Goal: Information Seeking & Learning: Learn about a topic

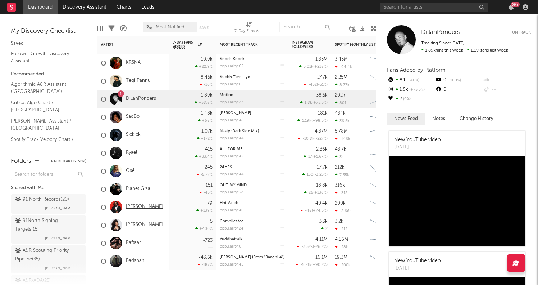
click at [133, 206] on link "[PERSON_NAME]" at bounding box center [144, 207] width 37 height 6
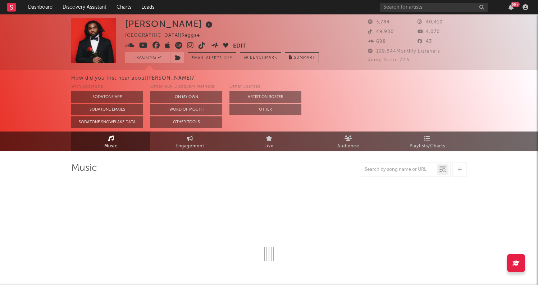
select select "1w"
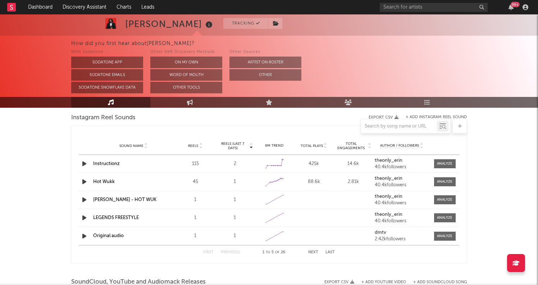
scroll to position [652, 0]
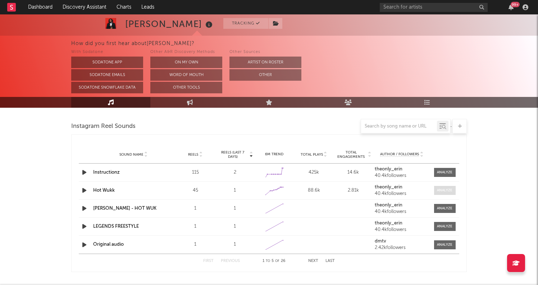
click at [452, 194] on span at bounding box center [445, 190] width 22 height 9
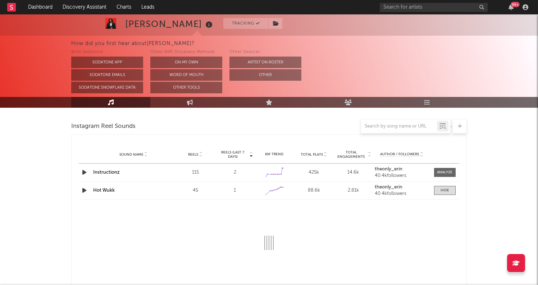
select select "1w"
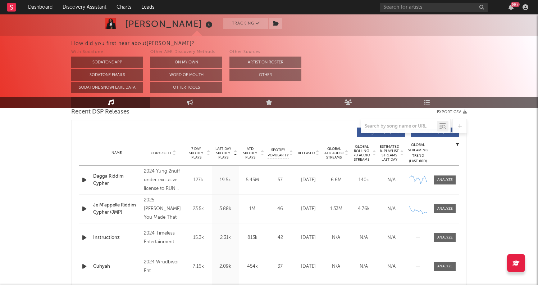
scroll to position [276, 0]
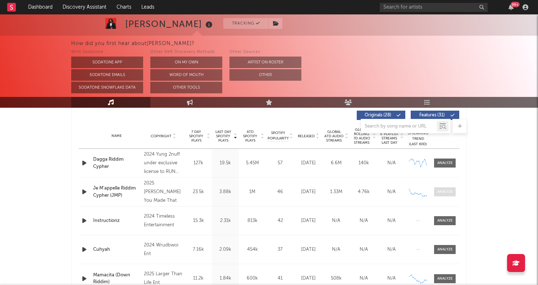
click at [444, 190] on div at bounding box center [445, 191] width 15 height 5
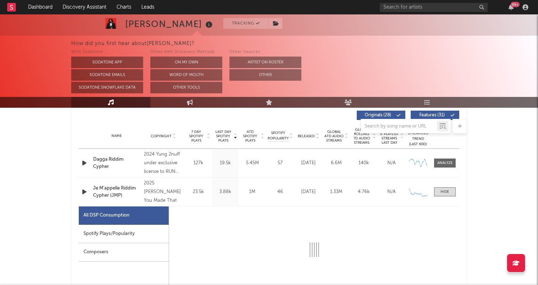
select select "1w"
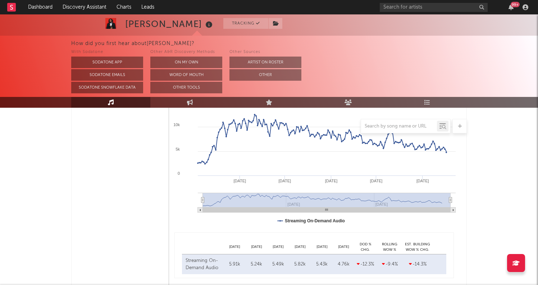
scroll to position [459, 0]
click at [81, 4] on link "Discovery Assistant" at bounding box center [85, 7] width 54 height 14
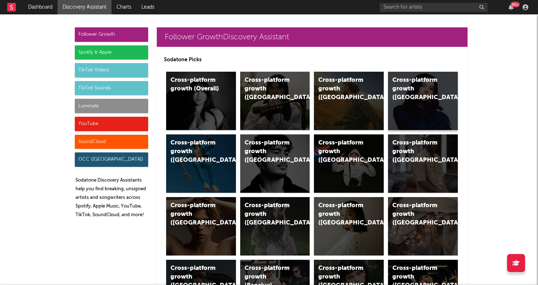
click at [426, 101] on div "Cross-platform growth ([GEOGRAPHIC_DATA])" at bounding box center [417, 89] width 49 height 26
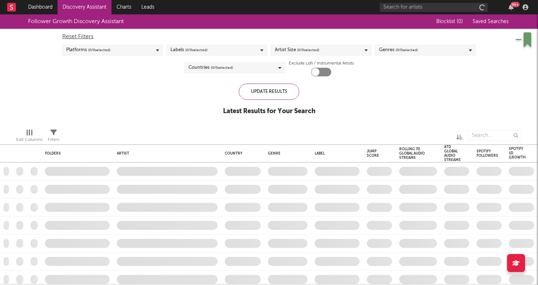
checkbox input "true"
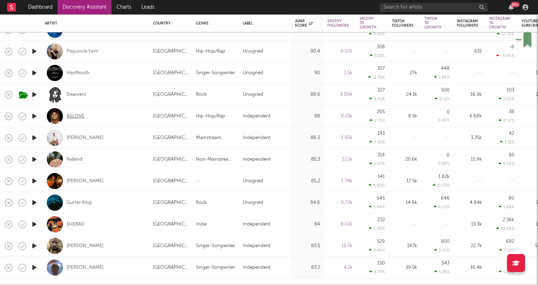
click at [77, 115] on div "86LOVE" at bounding box center [76, 116] width 18 height 6
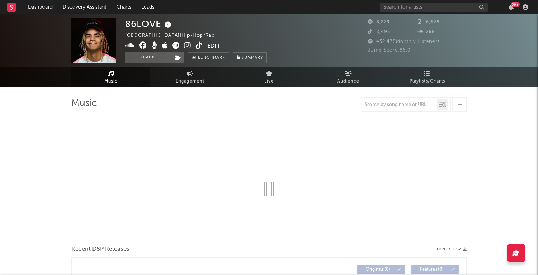
select select "6m"
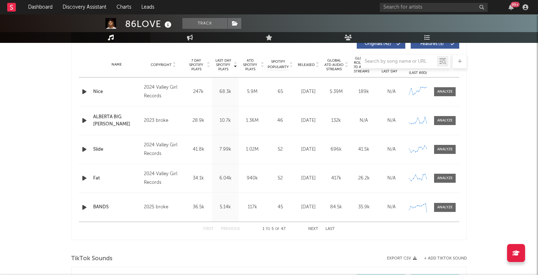
scroll to position [283, 0]
click at [442, 210] on span at bounding box center [445, 206] width 22 height 9
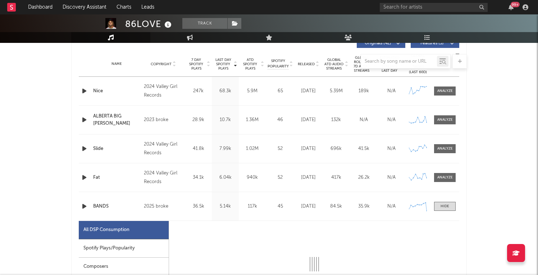
select select "1w"
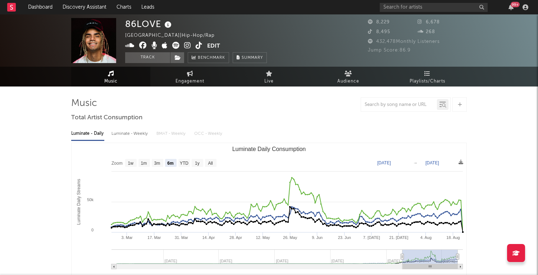
scroll to position [0, 0]
click at [427, 9] on input "text" at bounding box center [434, 7] width 108 height 9
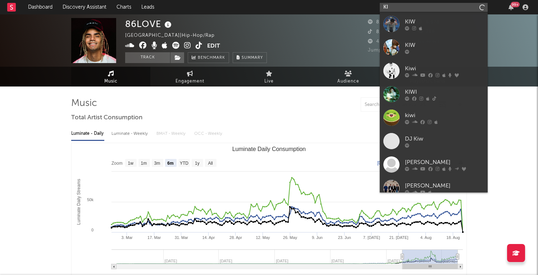
type input "K"
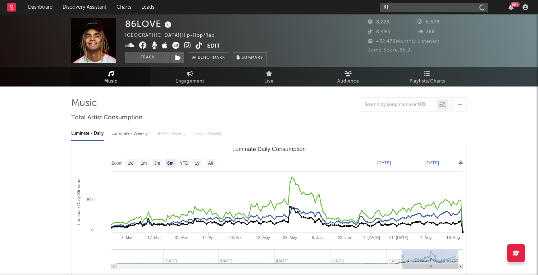
type input "K"
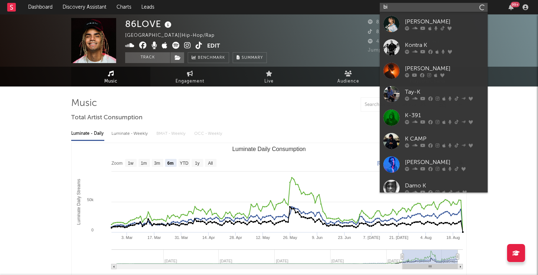
type input "b"
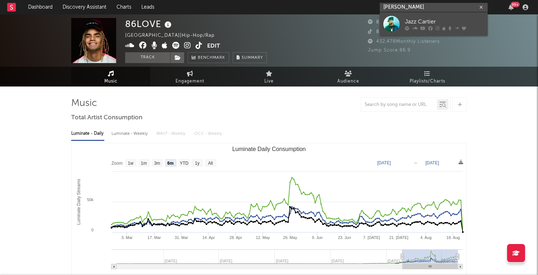
type input "[PERSON_NAME]"
click at [409, 26] on icon at bounding box center [407, 28] width 4 height 4
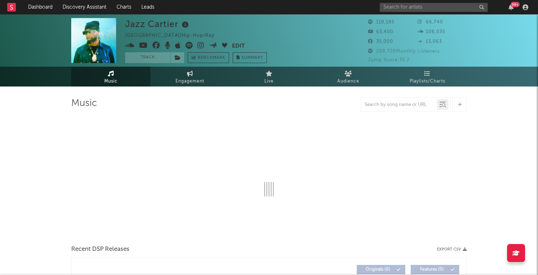
select select "6m"
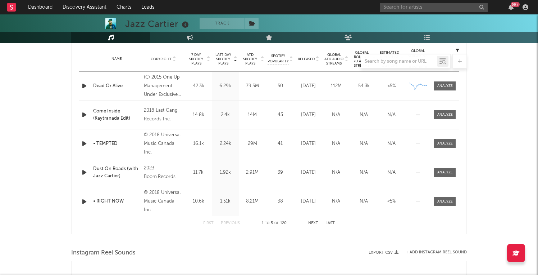
scroll to position [288, 0]
click at [444, 83] on span at bounding box center [445, 85] width 22 height 9
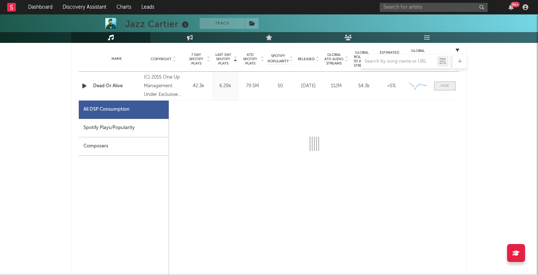
select select "6m"
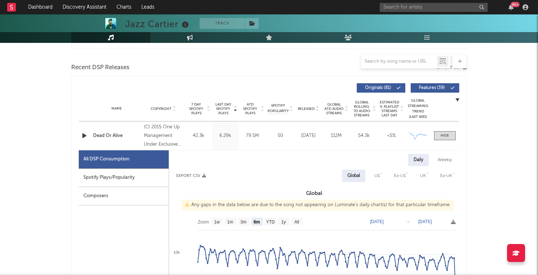
scroll to position [238, 0]
click at [405, 11] on input "text" at bounding box center [434, 7] width 108 height 9
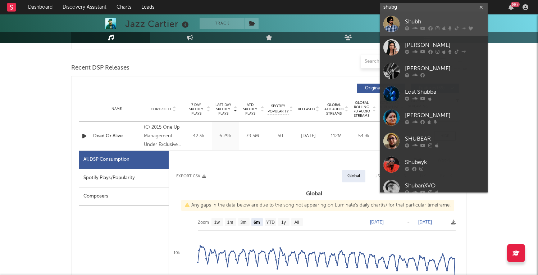
type input "shubg"
click at [408, 27] on icon at bounding box center [407, 28] width 4 height 4
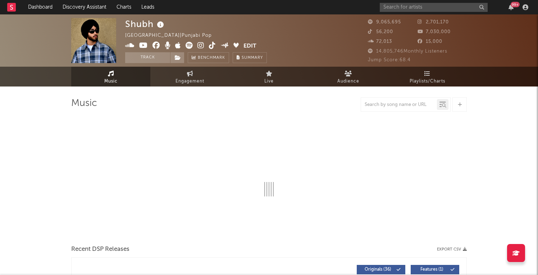
select select "6m"
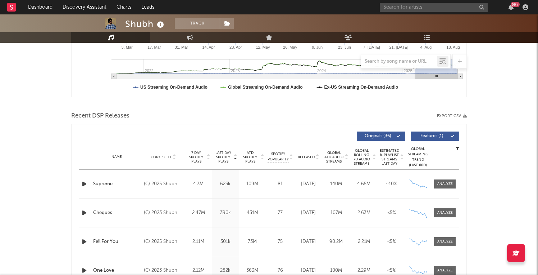
scroll to position [190, 0]
click at [401, 64] on input "text" at bounding box center [399, 62] width 76 height 6
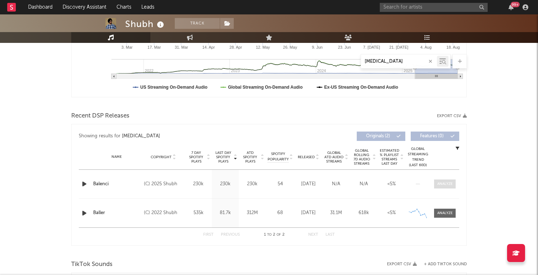
type input "[MEDICAL_DATA]"
click at [449, 186] on div at bounding box center [445, 183] width 15 height 5
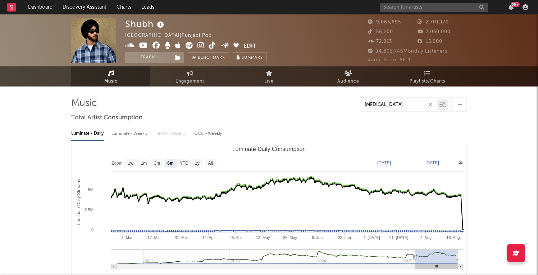
scroll to position [0, 0]
click at [407, 5] on input "text" at bounding box center [434, 7] width 108 height 9
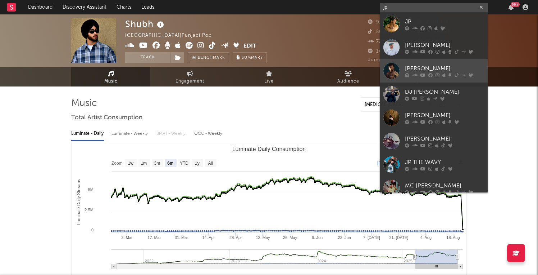
type input "jp"
click at [414, 71] on div "[PERSON_NAME]" at bounding box center [444, 68] width 79 height 9
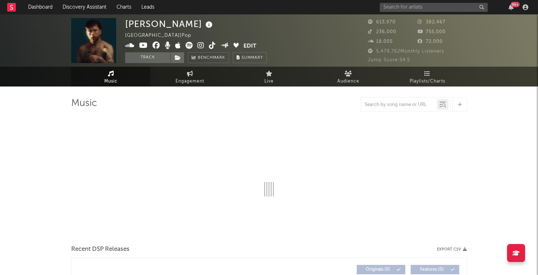
select select "6m"
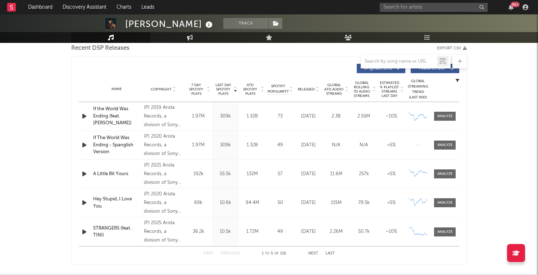
scroll to position [260, 0]
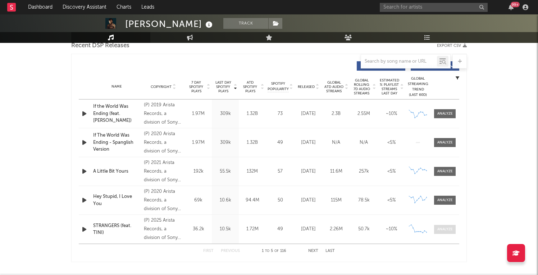
click at [449, 228] on div at bounding box center [445, 228] width 15 height 5
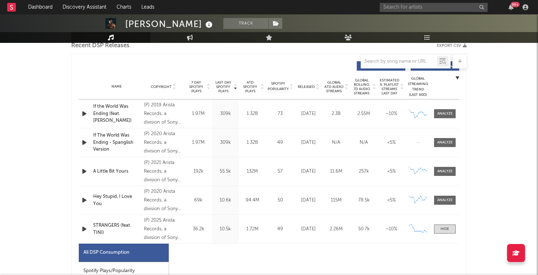
select select "1w"
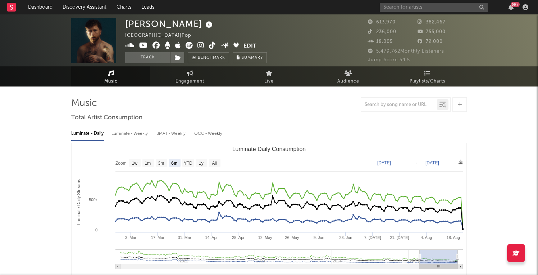
scroll to position [0, 0]
click at [440, 8] on input "text" at bounding box center [434, 7] width 108 height 9
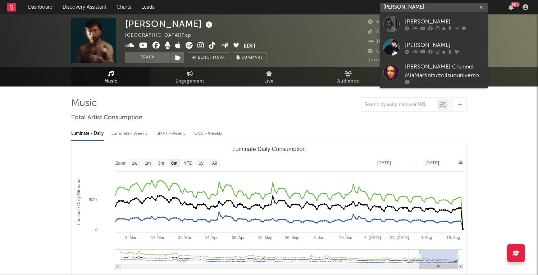
type input "[PERSON_NAME]"
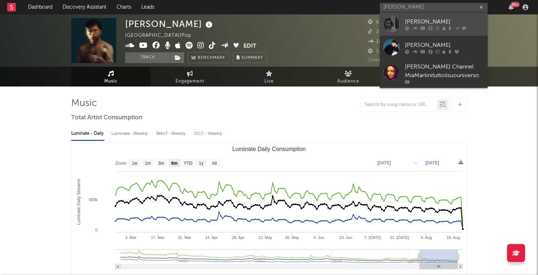
drag, startPoint x: 440, startPoint y: 8, endPoint x: 425, endPoint y: 26, distance: 23.8
click at [425, 26] on icon at bounding box center [423, 28] width 5 height 4
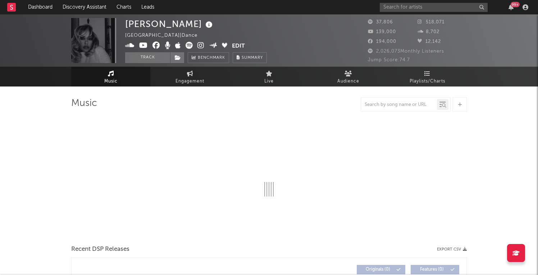
select select "6m"
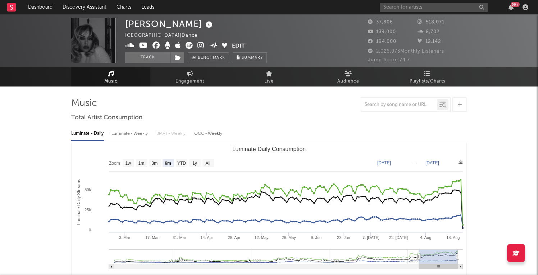
click at [120, 77] on link "Music" at bounding box center [110, 77] width 79 height 20
click at [73, 8] on link "Discovery Assistant" at bounding box center [85, 7] width 54 height 14
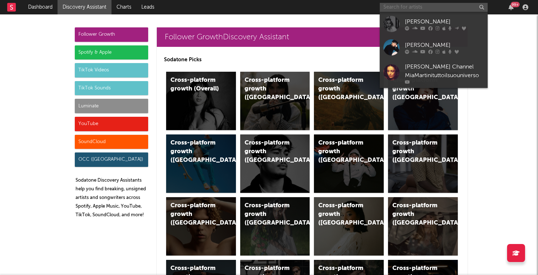
click at [412, 6] on input "text" at bounding box center [434, 7] width 108 height 9
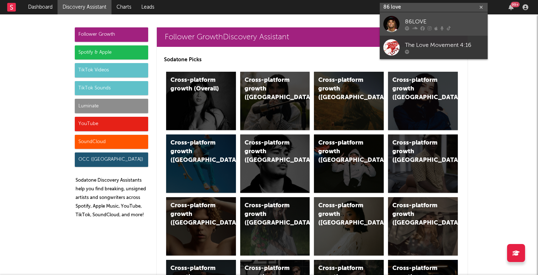
type input "86 love"
click at [441, 21] on div "86LOVE" at bounding box center [444, 21] width 79 height 9
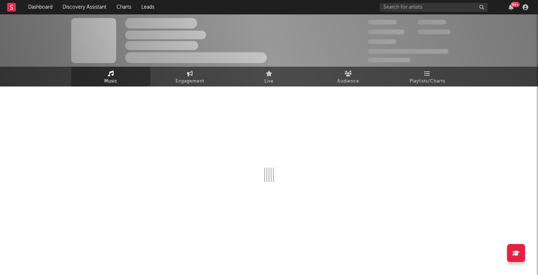
select select "6m"
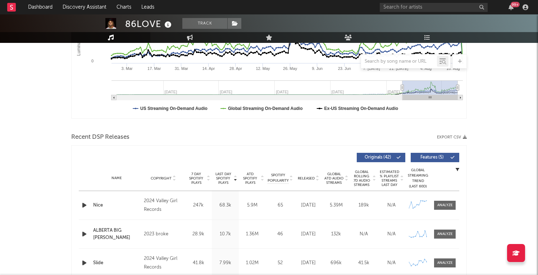
scroll to position [169, 0]
click at [448, 203] on div at bounding box center [445, 204] width 15 height 5
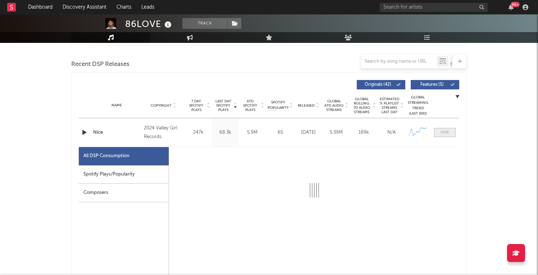
scroll to position [241, 0]
select select "6m"
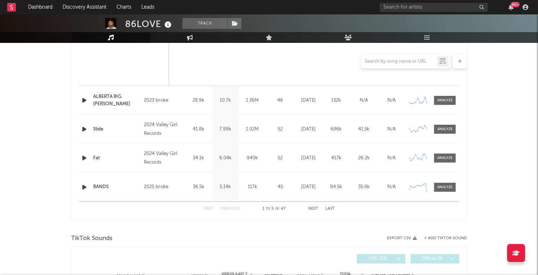
scroll to position [643, 0]
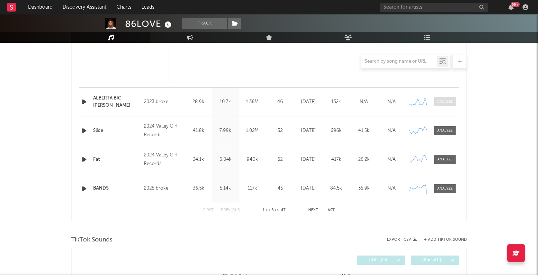
click at [445, 101] on div at bounding box center [445, 101] width 15 height 5
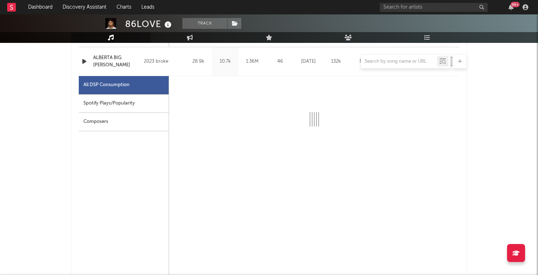
select select "1w"
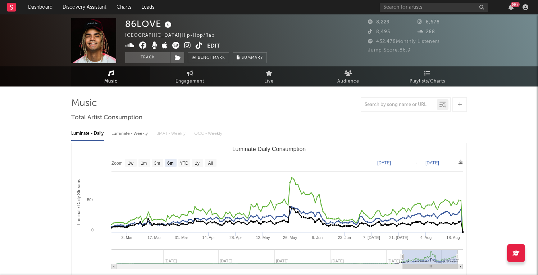
scroll to position [0, 0]
click at [512, 8] on icon "button" at bounding box center [511, 7] width 5 height 6
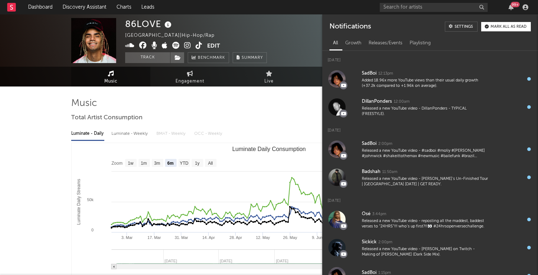
click at [298, 98] on div at bounding box center [269, 104] width 396 height 14
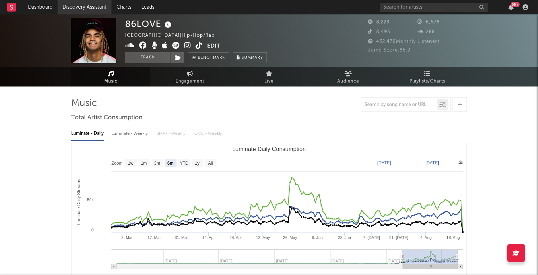
click at [91, 9] on link "Discovery Assistant" at bounding box center [85, 7] width 54 height 14
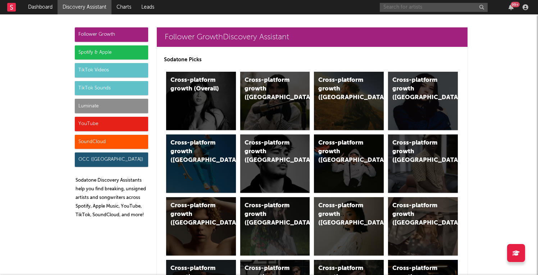
click at [415, 10] on input "text" at bounding box center [434, 7] width 108 height 9
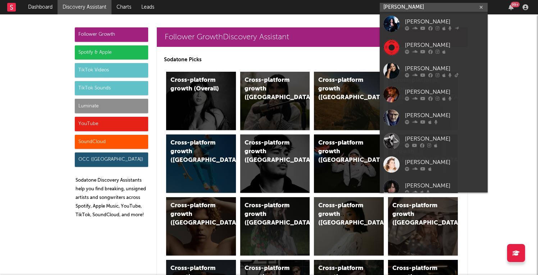
type input "[PERSON_NAME]"
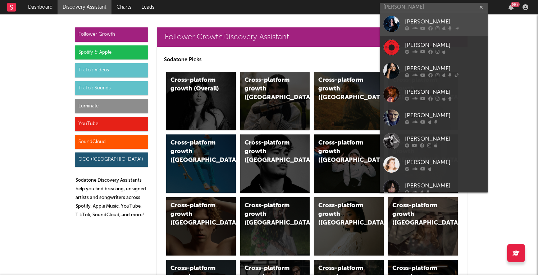
drag, startPoint x: 415, startPoint y: 10, endPoint x: 415, endPoint y: 32, distance: 22.3
click at [415, 32] on link "[PERSON_NAME]" at bounding box center [434, 23] width 108 height 23
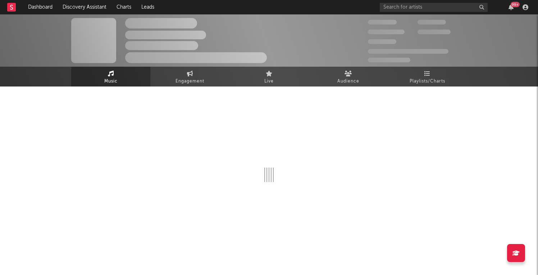
select select "6m"
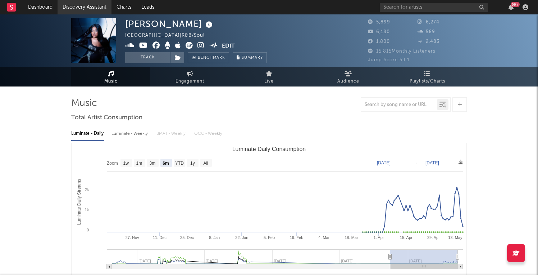
click at [85, 10] on link "Discovery Assistant" at bounding box center [85, 7] width 54 height 14
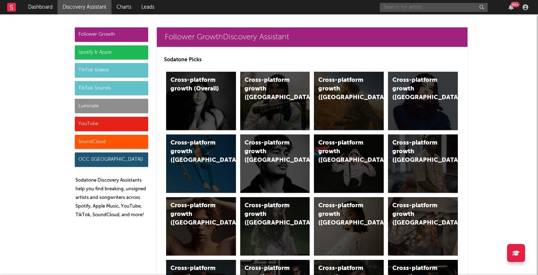
click at [425, 8] on input "text" at bounding box center [434, 7] width 108 height 9
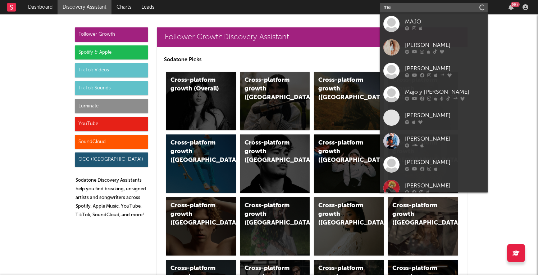
type input "m"
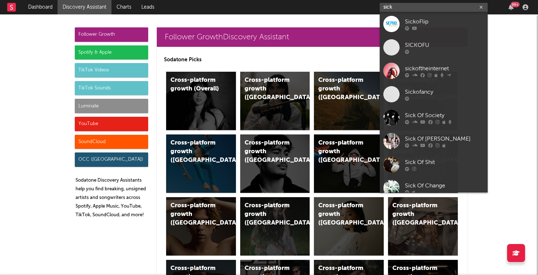
type input "sick"
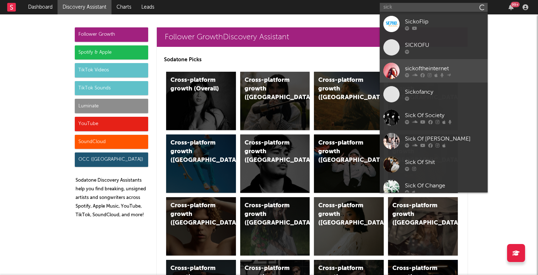
drag, startPoint x: 435, startPoint y: 0, endPoint x: 432, endPoint y: 70, distance: 69.9
click at [432, 70] on div "sickoftheinternet" at bounding box center [444, 68] width 79 height 9
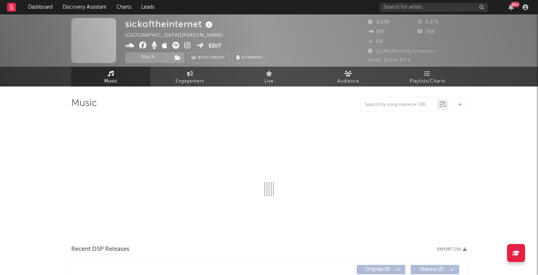
select select "6m"
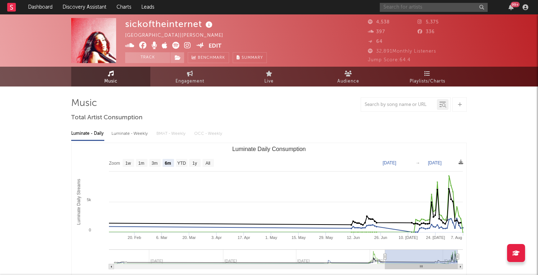
click at [408, 5] on input "text" at bounding box center [434, 7] width 108 height 9
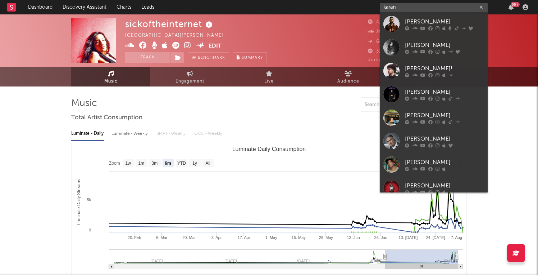
type input "Karan"
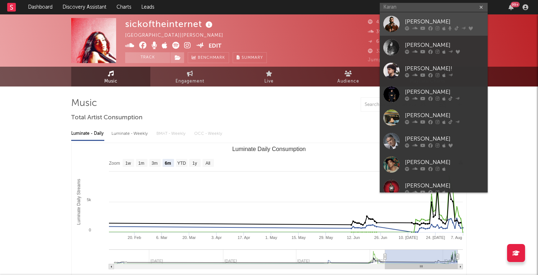
drag, startPoint x: 408, startPoint y: 5, endPoint x: 435, endPoint y: 28, distance: 35.4
click at [435, 28] on div at bounding box center [444, 28] width 79 height 4
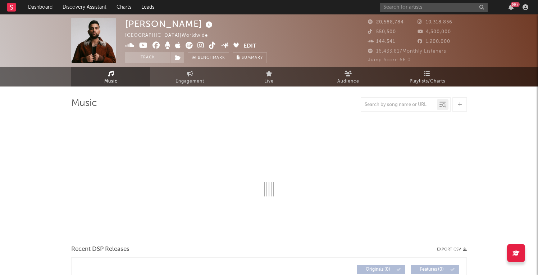
select select "6m"
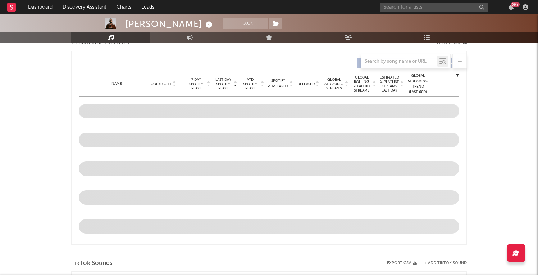
scroll to position [281, 0]
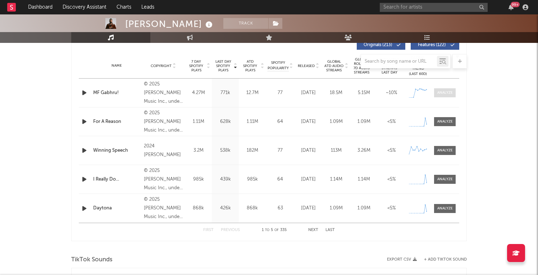
click at [447, 94] on div at bounding box center [445, 92] width 15 height 5
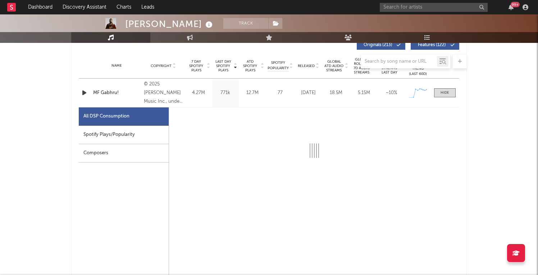
select select "1w"
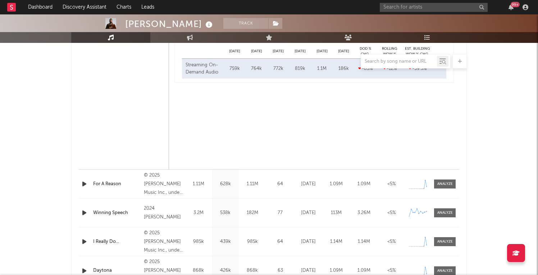
scroll to position [562, 0]
click at [439, 183] on div at bounding box center [445, 182] width 15 height 5
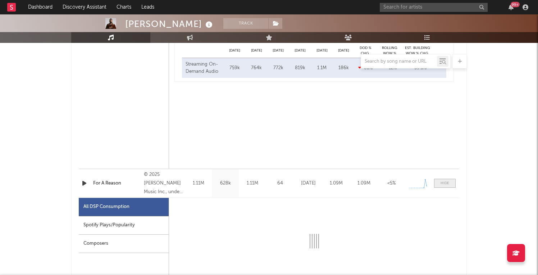
select select "1w"
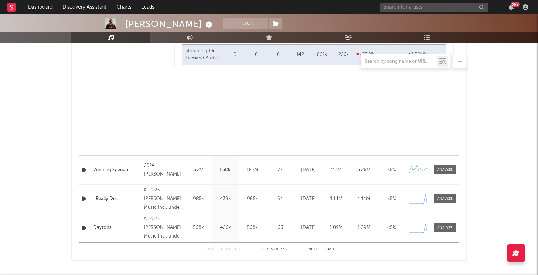
scroll to position [946, 0]
click at [439, 168] on div at bounding box center [445, 169] width 15 height 5
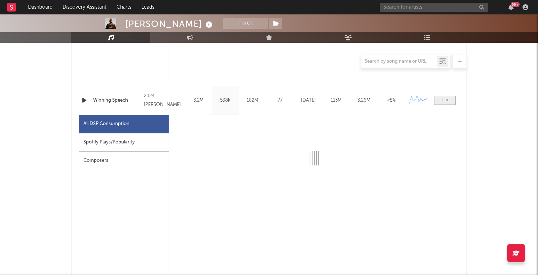
scroll to position [1016, 0]
select select "6m"
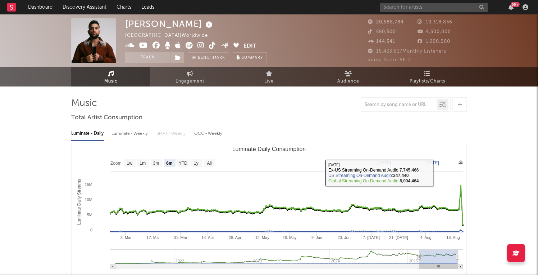
scroll to position [0, 0]
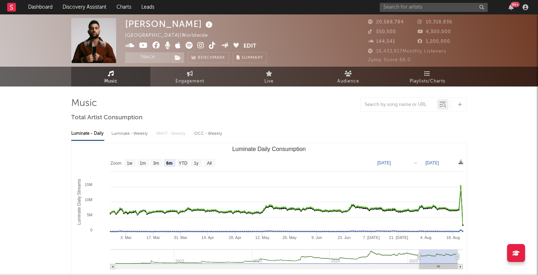
click at [515, 9] on div "99 +" at bounding box center [511, 7] width 11 height 6
click at [512, 9] on icon "button" at bounding box center [511, 7] width 5 height 6
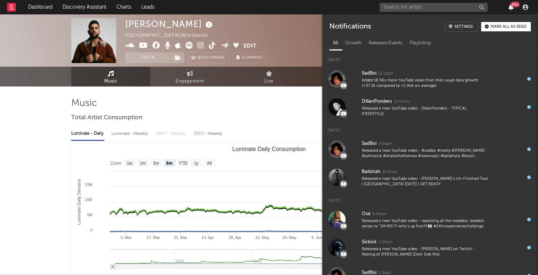
click at [512, 9] on icon "button" at bounding box center [511, 7] width 5 height 6
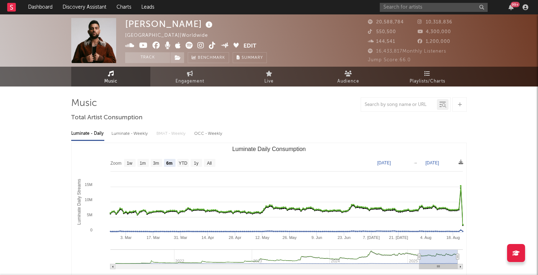
click at [517, 5] on div "99 +" at bounding box center [515, 4] width 9 height 5
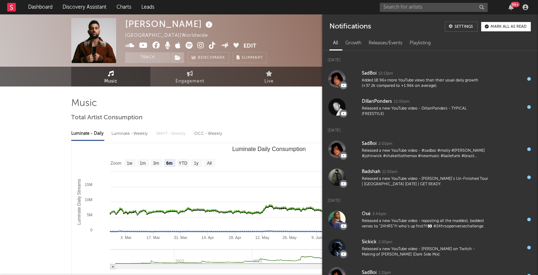
click at [517, 5] on div "99 +" at bounding box center [515, 4] width 9 height 5
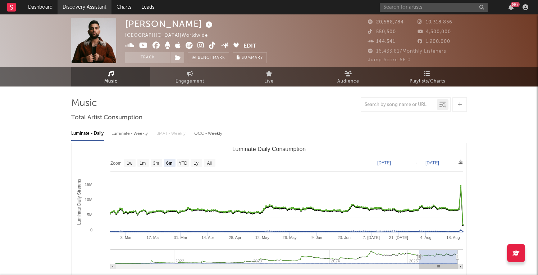
click at [82, 6] on link "Discovery Assistant" at bounding box center [85, 7] width 54 height 14
